Goal: Information Seeking & Learning: Learn about a topic

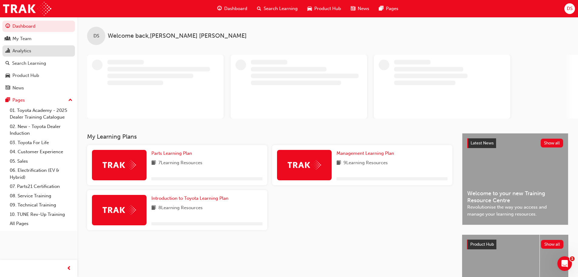
click at [32, 49] on div "Analytics" at bounding box center [38, 51] width 66 height 8
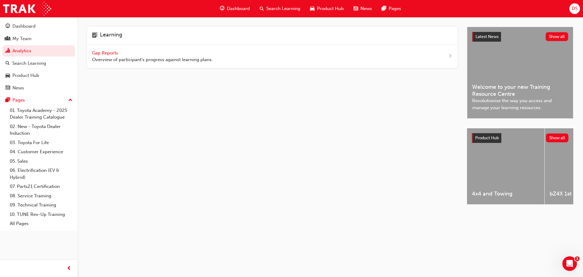
click at [112, 50] on span "Gap Reports" at bounding box center [105, 52] width 27 height 5
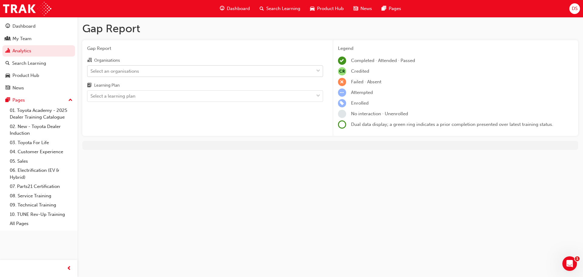
click at [158, 67] on div "Select an organisations" at bounding box center [200, 71] width 226 height 11
click at [91, 68] on input "Organisations Select an organisations" at bounding box center [90, 70] width 1 height 5
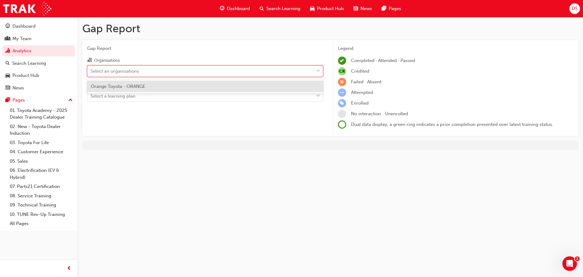
click at [128, 83] on span "Orange Toyota - ORANGE" at bounding box center [118, 85] width 55 height 5
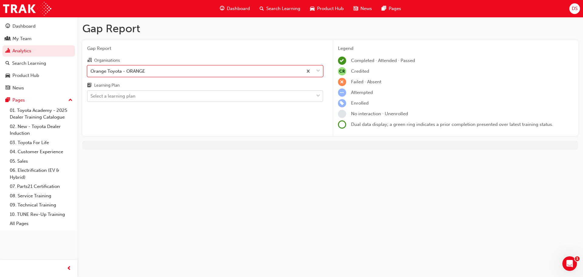
click at [150, 94] on div "Select a learning plan" at bounding box center [200, 96] width 226 height 11
click at [91, 94] on input "Learning Plan Select a learning plan" at bounding box center [90, 95] width 1 height 5
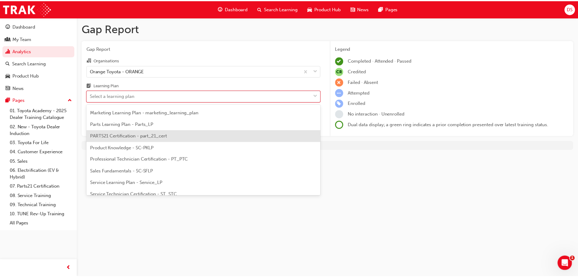
scroll to position [152, 0]
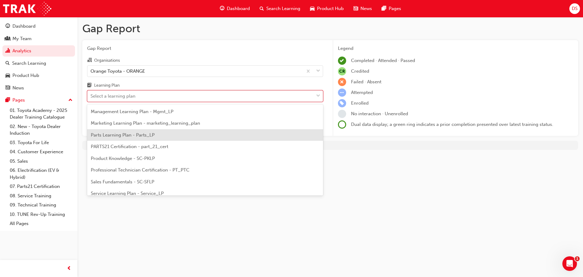
drag, startPoint x: 126, startPoint y: 135, endPoint x: 145, endPoint y: 135, distance: 19.7
click at [126, 135] on span "Parts Learning Plan - Parts_LP" at bounding box center [123, 134] width 64 height 5
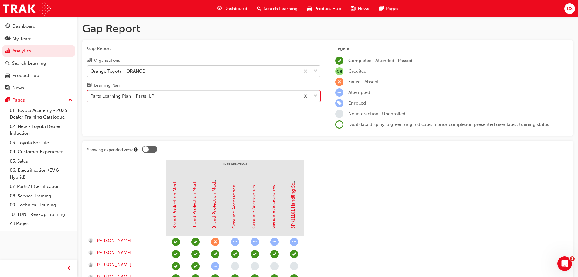
click at [217, 72] on div "Orange Toyota - ORANGE" at bounding box center [193, 71] width 213 height 11
click at [91, 72] on input "Organisations Orange Toyota - ORANGE" at bounding box center [90, 70] width 1 height 5
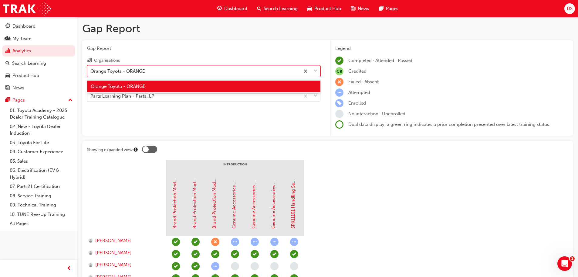
click at [170, 97] on div "Parts Learning Plan - Parts_LP" at bounding box center [193, 96] width 213 height 11
click at [91, 97] on input "Learning Plan Parts Learning Plan - Parts_LP" at bounding box center [90, 95] width 1 height 5
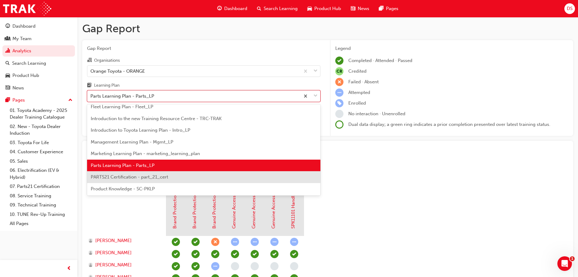
scroll to position [132, 0]
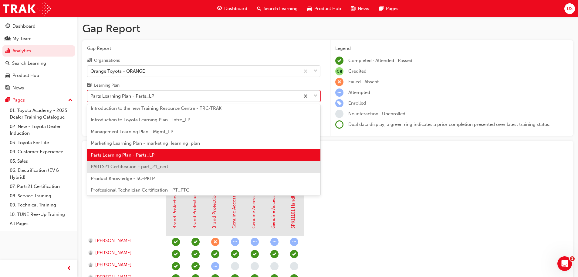
click at [152, 167] on span "PARTS21 Certification - part_21_cert" at bounding box center [129, 166] width 77 height 5
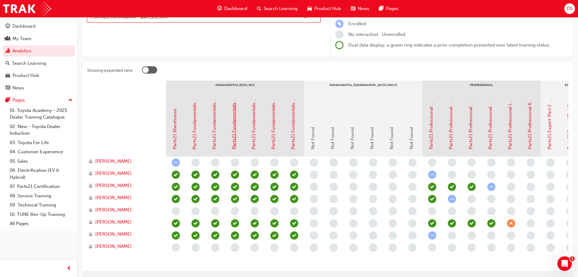
scroll to position [91, 0]
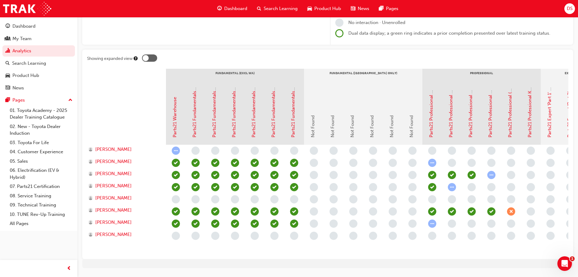
click at [493, 178] on span "learningRecordVerb_ATTEMPT-icon" at bounding box center [492, 175] width 8 height 8
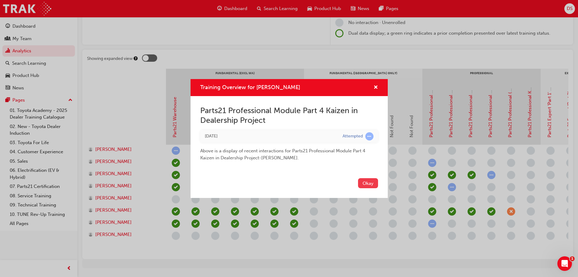
click at [364, 182] on button "Okay" at bounding box center [368, 183] width 20 height 10
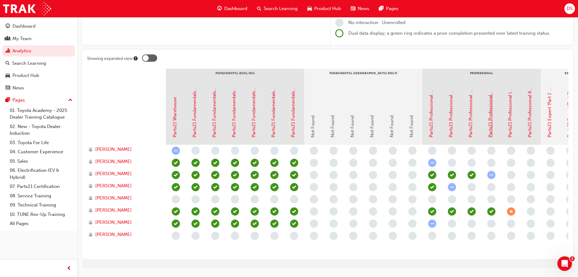
click at [491, 124] on link "Parts21 Professional Module Part 4 Kaizen in Dealership Project" at bounding box center [490, 70] width 5 height 133
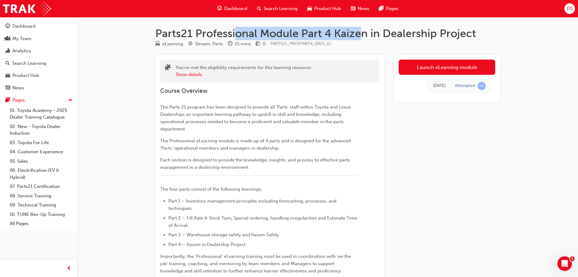
drag, startPoint x: 236, startPoint y: 34, endPoint x: 364, endPoint y: 31, distance: 127.9
click at [364, 31] on h1 "Parts21 Professional Module Part 4 Kaizen in Dealership Project" at bounding box center [327, 33] width 345 height 13
click at [393, 163] on div "You've met the eligibility requirements for this learning resource. Show detail…" at bounding box center [327, 251] width 345 height 392
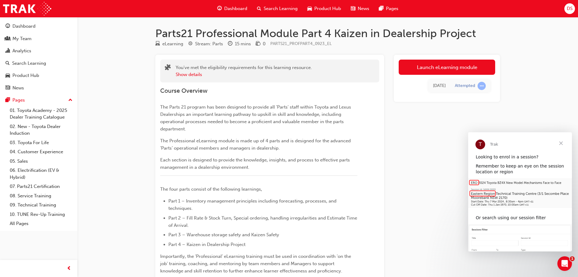
click at [560, 142] on span "Close" at bounding box center [561, 143] width 22 height 22
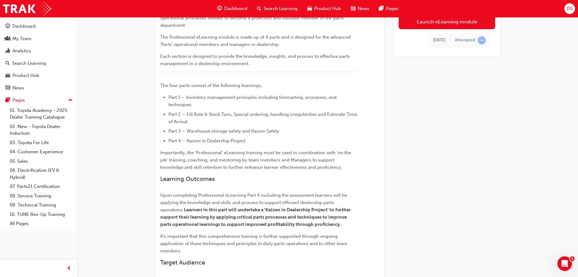
scroll to position [212, 0]
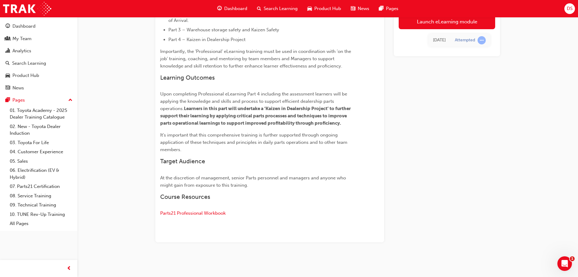
click at [214, 217] on p "Parts21 Professional Workbook" at bounding box center [258, 213] width 197 height 9
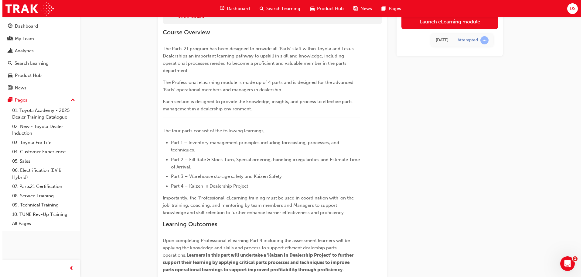
scroll to position [0, 0]
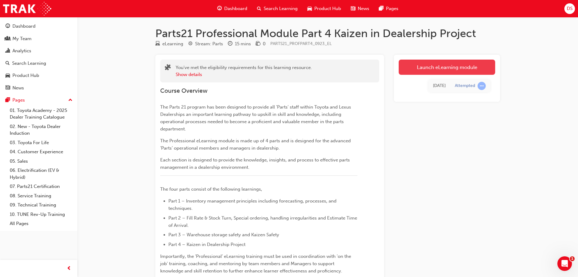
click at [411, 68] on link "Launch eLearning module" at bounding box center [447, 67] width 97 height 15
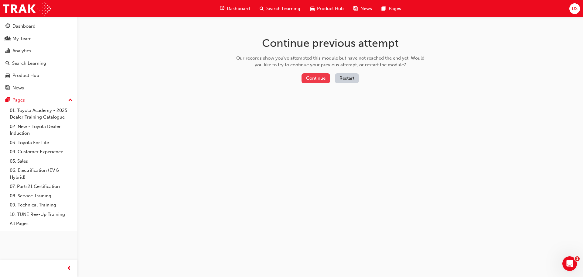
click at [319, 77] on button "Continue" at bounding box center [315, 78] width 29 height 10
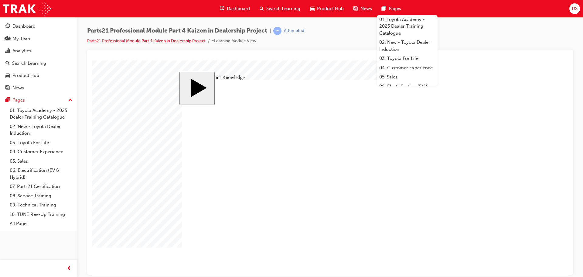
click at [550, 170] on body "slide: Activate Prior Knowledge Carry out the Kaizen Project research, action, …" at bounding box center [330, 167] width 476 height 215
click at [29, 48] on div "Analytics" at bounding box center [21, 50] width 19 height 7
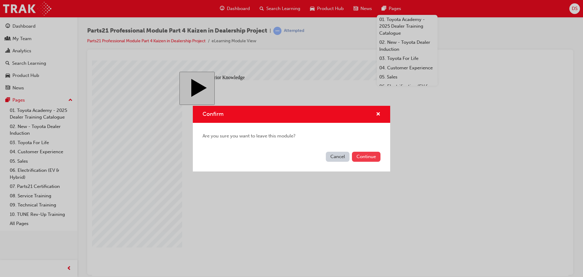
click at [362, 155] on button "Continue" at bounding box center [366, 156] width 29 height 10
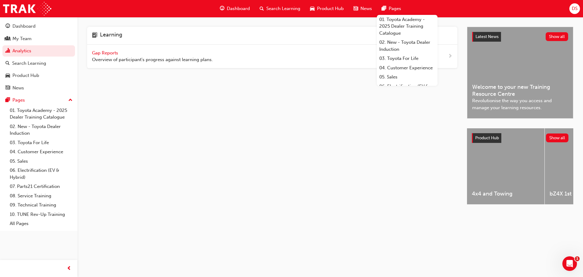
click at [99, 49] on div "Gap Reports Overview of participant's progress against learning plans." at bounding box center [152, 56] width 121 height 14
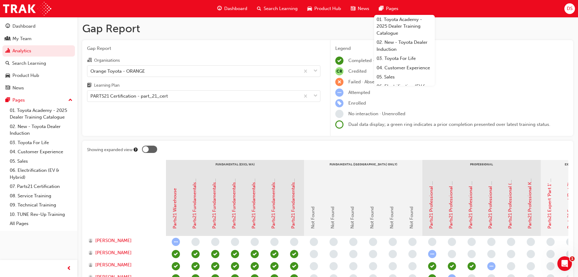
scroll to position [112, 0]
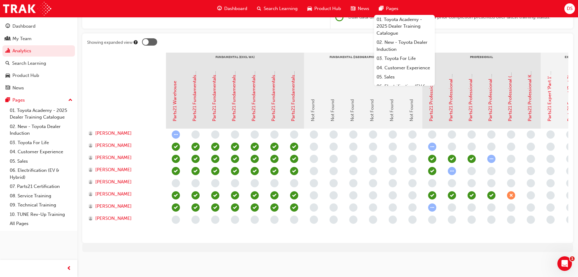
click at [510, 191] on span "learningRecordVerb_FAIL-icon" at bounding box center [511, 195] width 8 height 8
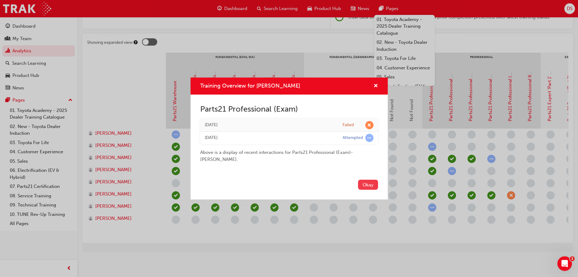
click at [365, 185] on button "Okay" at bounding box center [368, 184] width 20 height 10
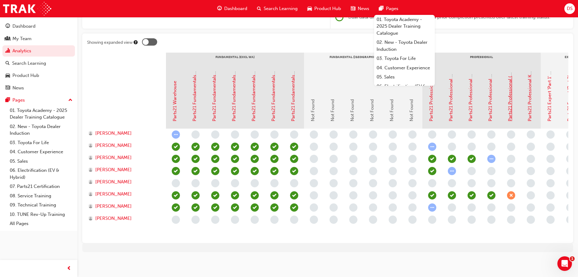
click at [511, 93] on link "Parts21 Professional (Exam)" at bounding box center [510, 92] width 5 height 59
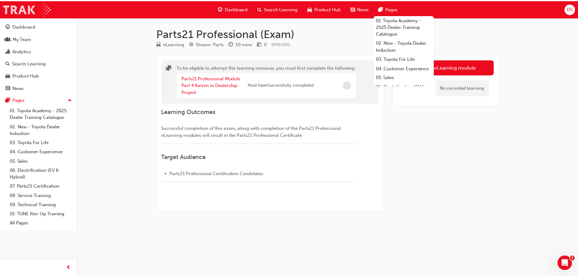
scroll to position [112, 0]
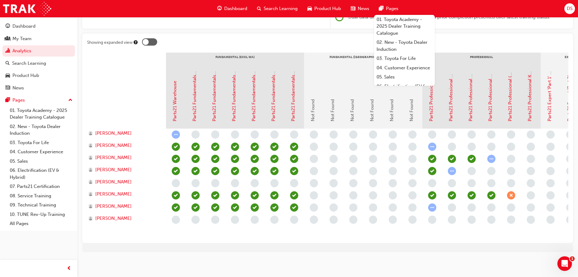
click at [533, 97] on div "Parts21 Professional Kaizen in Dealership Project Submission" at bounding box center [530, 96] width 7 height 50
click at [532, 97] on link "Parts21 Professional Kaizen in Dealership Project Submission" at bounding box center [529, 57] width 5 height 128
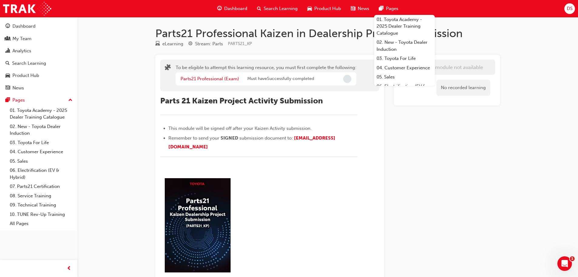
click at [442, 149] on div "eLearning module not available No recorded learning" at bounding box center [447, 219] width 106 height 329
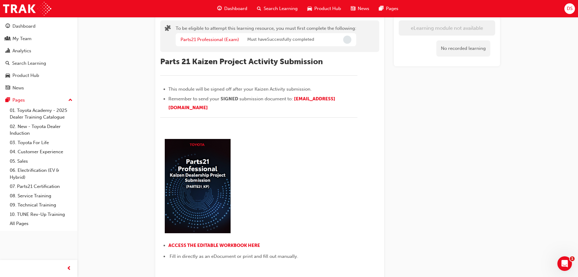
scroll to position [142, 0]
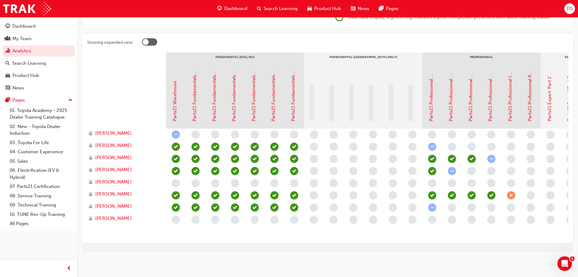
scroll to position [112, 0]
click at [490, 95] on link "Parts21 Professional Module Part 4 Kaizen in Dealership Project" at bounding box center [490, 54] width 5 height 133
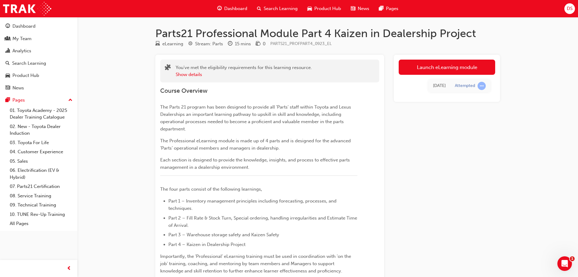
click at [456, 64] on link "Launch eLearning module" at bounding box center [447, 67] width 97 height 15
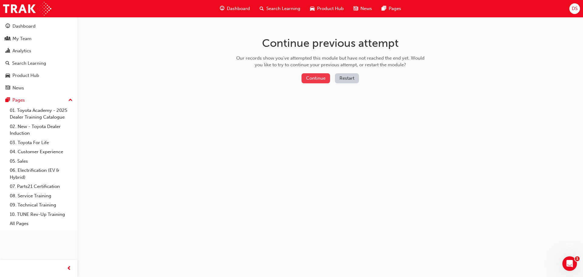
click at [320, 80] on button "Continue" at bounding box center [315, 78] width 29 height 10
